Goal: Task Accomplishment & Management: Use online tool/utility

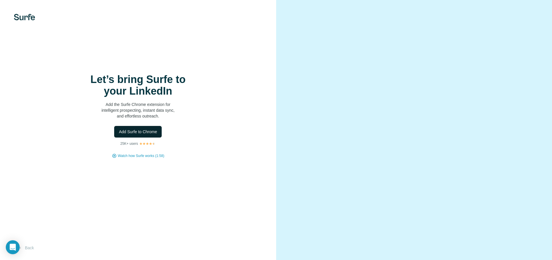
click at [122, 134] on span "Add Surfe to Chrome" at bounding box center [138, 132] width 38 height 6
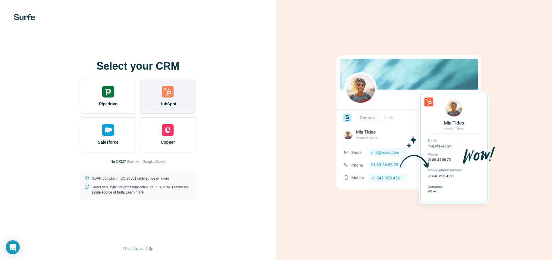
click at [159, 94] on div "HubSpot" at bounding box center [168, 96] width 56 height 35
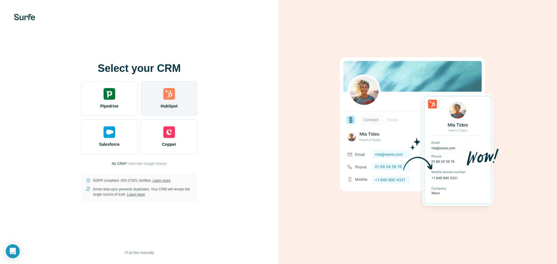
click at [173, 95] on img at bounding box center [169, 94] width 12 height 12
